Goal: Transaction & Acquisition: Purchase product/service

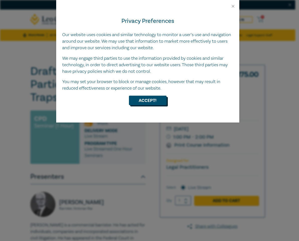
click at [149, 98] on button "Accept!" at bounding box center [148, 101] width 38 height 10
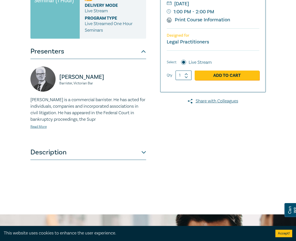
scroll to position [132, 0]
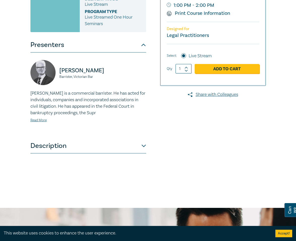
click at [101, 146] on button "Description" at bounding box center [88, 145] width 116 height 15
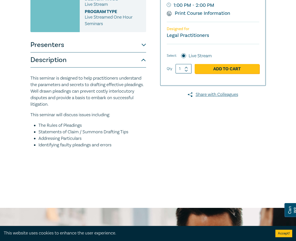
scroll to position [74, 0]
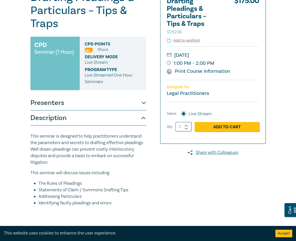
click at [118, 125] on button "Description" at bounding box center [88, 118] width 116 height 15
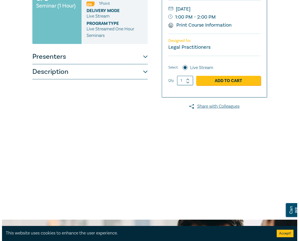
scroll to position [62, 0]
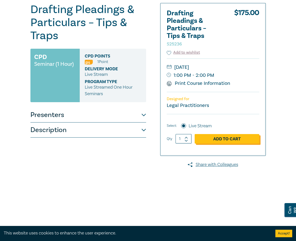
click at [211, 134] on link "Add to Cart" at bounding box center [226, 139] width 65 height 10
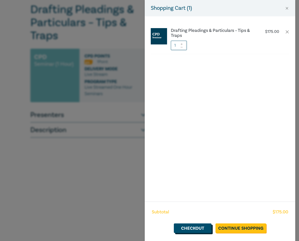
click at [192, 230] on link "Checkout" at bounding box center [193, 229] width 38 height 10
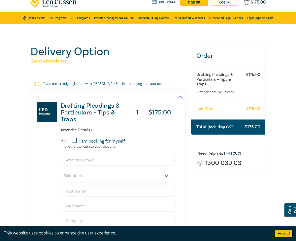
scroll to position [35, 0]
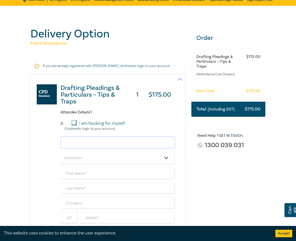
click at [83, 143] on input "email" at bounding box center [118, 142] width 115 height 12
click at [74, 122] on input "I am booking for myself." at bounding box center [74, 122] width 5 height 5
checkbox input "true"
click at [83, 143] on input "email" at bounding box center [118, 142] width 115 height 12
type input "ly506893690@gmail.com"
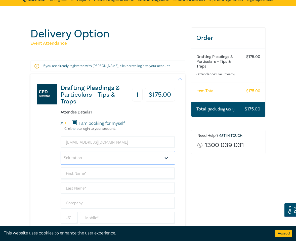
click at [75, 161] on select "Salutation Mr. Mrs. Ms. Miss Dr. Prof. Other" at bounding box center [118, 158] width 115 height 14
select select "Ms."
click at [61, 151] on select "Salutation Mr. Mrs. Ms. Miss Dr. Prof. Other" at bounding box center [118, 158] width 115 height 14
click at [83, 175] on input "text" at bounding box center [118, 174] width 115 height 12
type input "Yu"
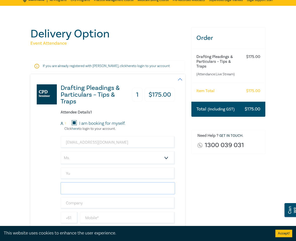
click at [74, 189] on input "text" at bounding box center [118, 188] width 115 height 12
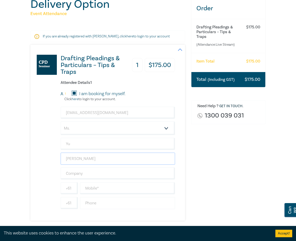
scroll to position [76, 0]
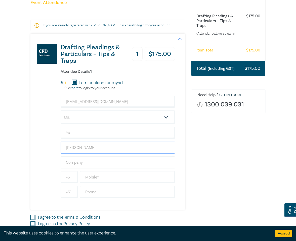
type input "[PERSON_NAME]"
click at [88, 158] on input "text" at bounding box center [118, 162] width 115 height 12
type input "Maison Chen Law Group"
click at [47, 189] on div "Drafting Pleadings & Particulars – Tips & Traps 1 $ 175.00 Attendee Details 1 1…" at bounding box center [102, 122] width 145 height 176
click at [113, 178] on input "text" at bounding box center [127, 177] width 95 height 12
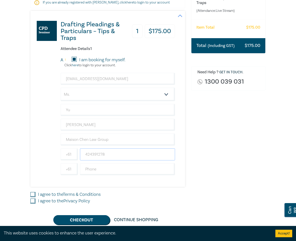
scroll to position [105, 0]
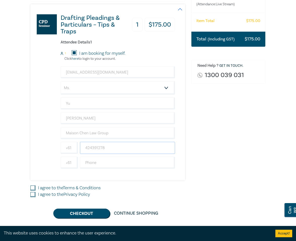
type input "424391278"
click at [32, 190] on input "I agree to the Terms & Conditions" at bounding box center [32, 188] width 5 height 5
checkbox input "true"
click at [35, 196] on input "I agree to the Privacy Policy" at bounding box center [32, 194] width 5 height 5
checkbox input "true"
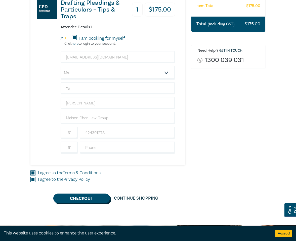
click at [88, 201] on button "Checkout" at bounding box center [81, 199] width 57 height 10
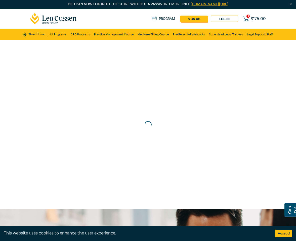
scroll to position [0, 0]
